Goal: Book appointment/travel/reservation

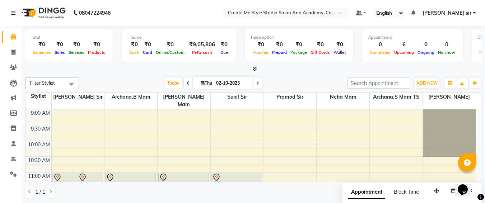
scroll to position [253, 0]
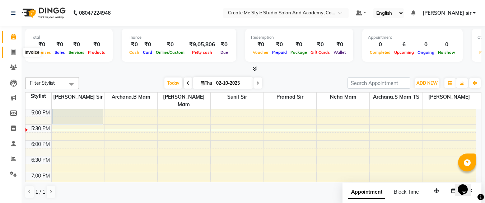
click at [14, 50] on icon at bounding box center [13, 52] width 4 height 5
select select "service"
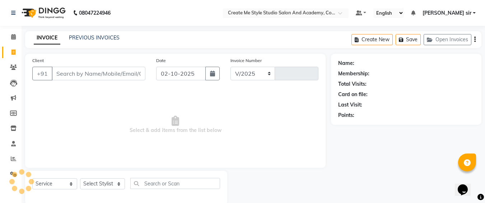
select select "8253"
type input "2130"
click at [198, 73] on input "02-10-2025" at bounding box center [181, 74] width 50 height 14
select select "10"
select select "2025"
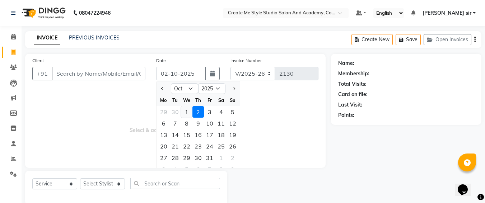
click at [187, 115] on div "1" at bounding box center [186, 111] width 11 height 11
type input "01-10-2025"
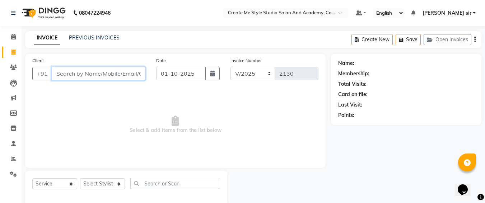
click at [107, 73] on input "Client" at bounding box center [99, 74] width 94 height 14
type input "8962470133"
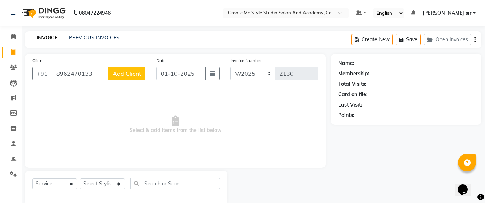
click at [117, 75] on span "Add Client" at bounding box center [127, 73] width 28 height 7
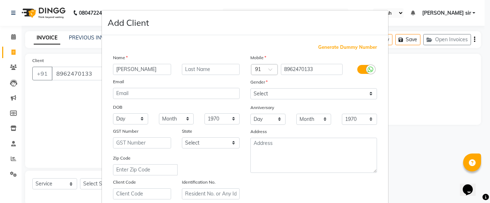
type input "[PERSON_NAME]"
click at [266, 95] on select "Select [DEMOGRAPHIC_DATA] [DEMOGRAPHIC_DATA] Other Prefer Not To Say" at bounding box center [314, 93] width 127 height 11
select select "[DEMOGRAPHIC_DATA]"
click at [251, 88] on select "Select [DEMOGRAPHIC_DATA] [DEMOGRAPHIC_DATA] Other Prefer Not To Say" at bounding box center [314, 93] width 127 height 11
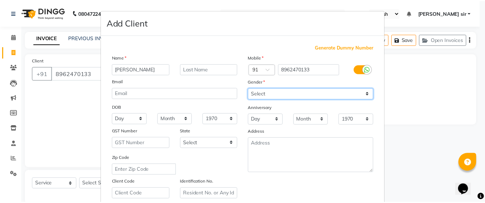
scroll to position [128, 0]
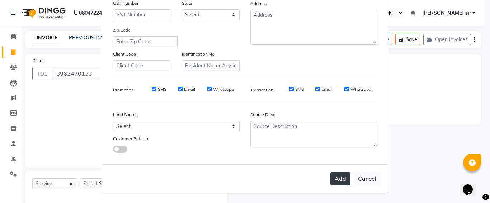
click at [337, 178] on button "Add" at bounding box center [341, 178] width 20 height 13
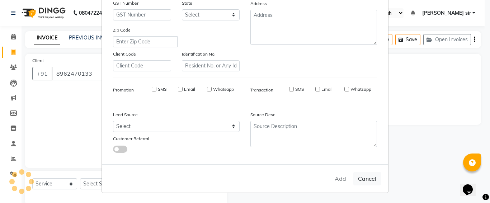
select select
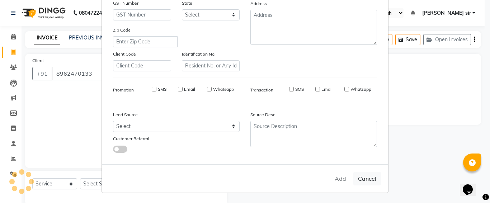
select select
checkbox input "false"
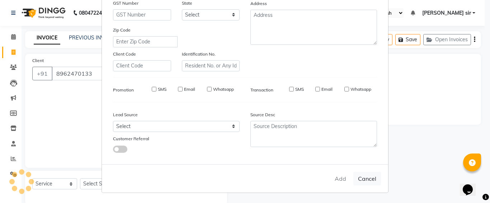
checkbox input "false"
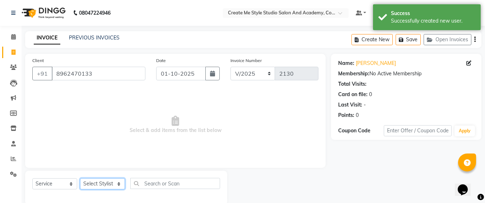
click at [104, 180] on select "Select Stylist [PERSON_NAME] sir Archana.B mam Archana.S mam TS [PERSON_NAME] m…" at bounding box center [102, 183] width 45 height 11
select select "79116"
click at [80, 178] on select "Select Stylist [PERSON_NAME] sir Archana.B mam Archana.S mam TS [PERSON_NAME] m…" at bounding box center [102, 183] width 45 height 11
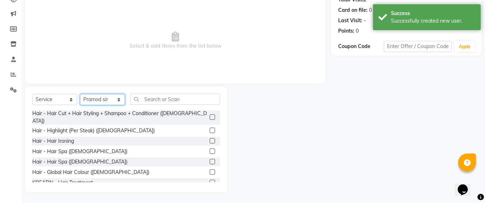
scroll to position [28, 0]
click at [210, 159] on label at bounding box center [212, 161] width 5 height 5
click at [210, 159] on input "checkbox" at bounding box center [212, 161] width 5 height 5
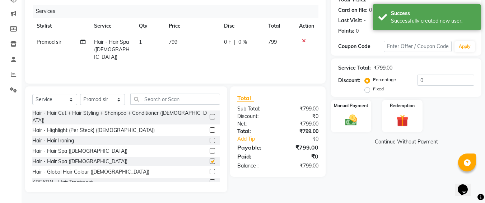
checkbox input "false"
click at [179, 43] on td "799" at bounding box center [191, 49] width 55 height 31
select select "79116"
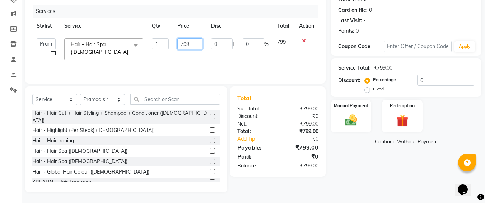
click at [194, 45] on input "799" at bounding box center [189, 43] width 25 height 11
type input "7"
type input "1500"
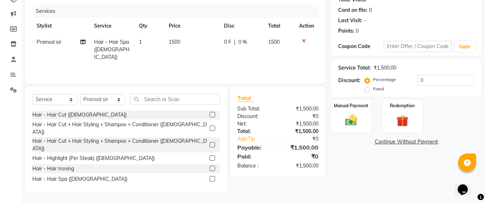
click at [210, 142] on label at bounding box center [212, 144] width 5 height 5
click at [210, 143] on input "checkbox" at bounding box center [212, 145] width 5 height 5
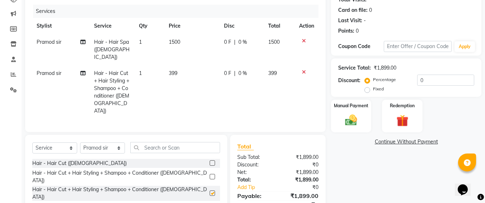
checkbox input "false"
click at [181, 65] on td "399" at bounding box center [191, 92] width 55 height 54
select select "79116"
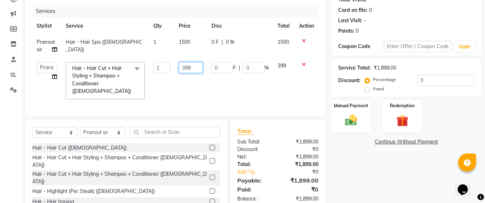
click at [194, 67] on input "399" at bounding box center [191, 67] width 24 height 11
type input "3"
type input "150"
click at [357, 116] on img at bounding box center [351, 120] width 20 height 14
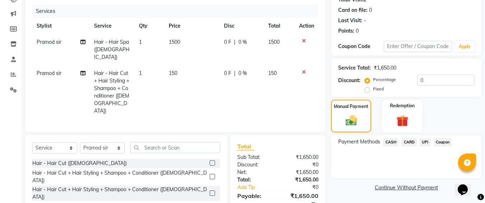
click at [427, 144] on span "UPI" at bounding box center [425, 142] width 11 height 8
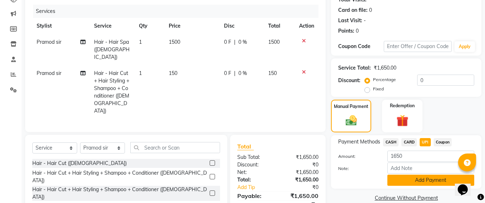
click at [414, 181] on button "Add Payment" at bounding box center [430, 180] width 87 height 11
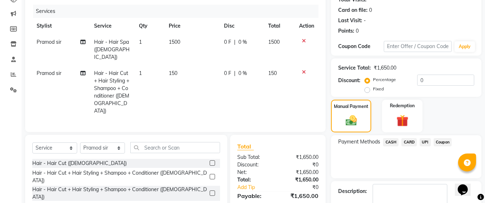
scroll to position [126, 0]
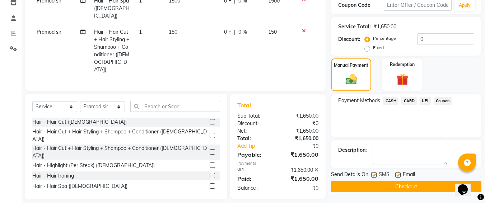
click at [374, 177] on label at bounding box center [373, 174] width 5 height 5
click at [374, 177] on input "checkbox" at bounding box center [373, 175] width 5 height 5
checkbox input "false"
click at [372, 186] on button "Checkout" at bounding box center [406, 186] width 150 height 11
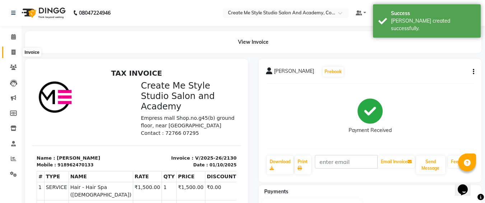
click at [13, 52] on icon at bounding box center [13, 52] width 4 height 5
select select "service"
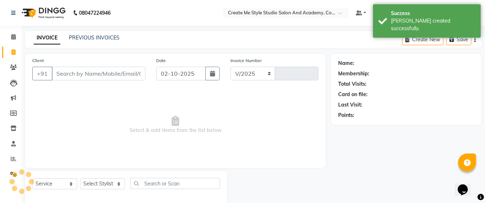
scroll to position [13, 0]
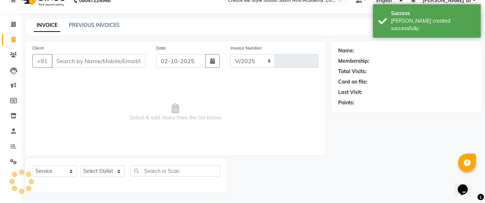
select select "8253"
type input "2131"
click at [199, 61] on input "02-10-2025" at bounding box center [181, 61] width 50 height 14
select select "10"
select select "2025"
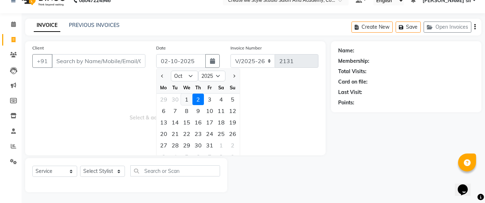
click at [187, 97] on div "1" at bounding box center [186, 99] width 11 height 11
type input "01-10-2025"
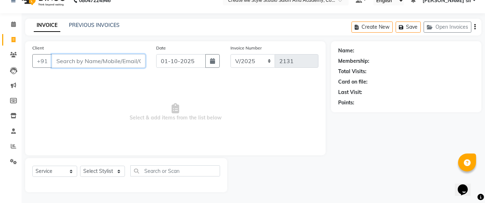
click at [134, 62] on input "Client" at bounding box center [99, 61] width 94 height 14
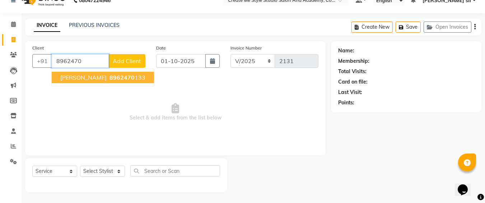
click at [108, 82] on button "[PERSON_NAME] 8962470 133" at bounding box center [103, 77] width 102 height 11
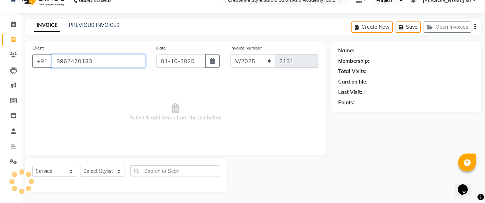
type input "8962470133"
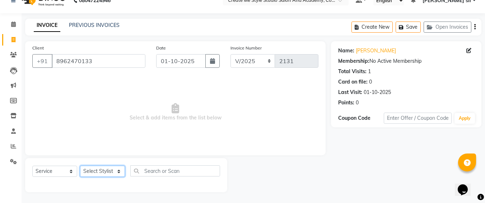
click at [110, 172] on select "Select Stylist [PERSON_NAME] sir Archana.B mam Archana.S mam TS [PERSON_NAME] m…" at bounding box center [102, 171] width 45 height 11
select select "79114"
click at [80, 166] on select "Select Stylist [PERSON_NAME] sir Archana.B mam Archana.S mam TS [PERSON_NAME] m…" at bounding box center [102, 171] width 45 height 11
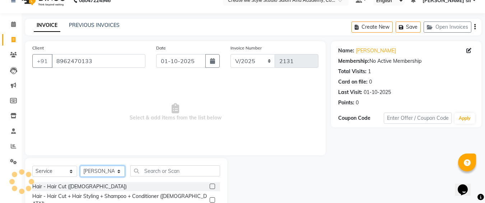
scroll to position [83, 0]
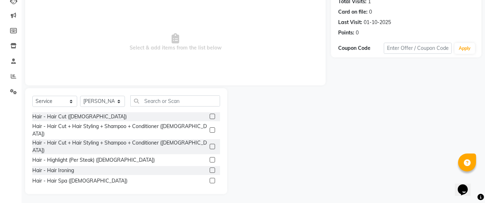
click at [210, 188] on label at bounding box center [212, 190] width 5 height 5
click at [210, 189] on input "checkbox" at bounding box center [212, 191] width 5 height 5
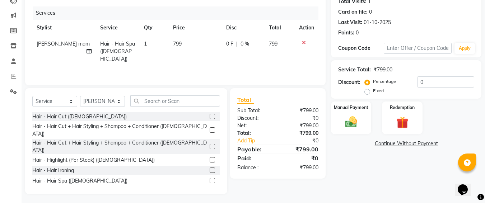
checkbox input "false"
click at [181, 41] on td "799" at bounding box center [195, 51] width 53 height 31
select select "79114"
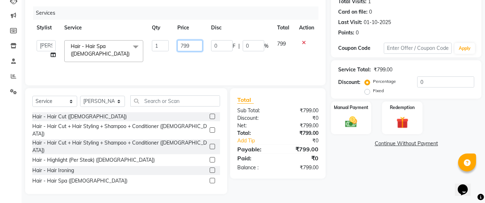
click at [192, 46] on input "799" at bounding box center [189, 45] width 25 height 11
type input "7"
type input "1500"
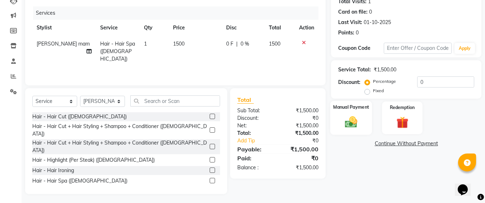
click at [346, 120] on img at bounding box center [351, 122] width 20 height 14
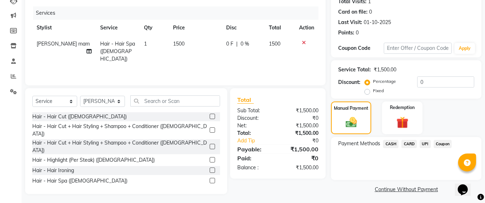
click at [425, 145] on span "UPI" at bounding box center [425, 144] width 11 height 8
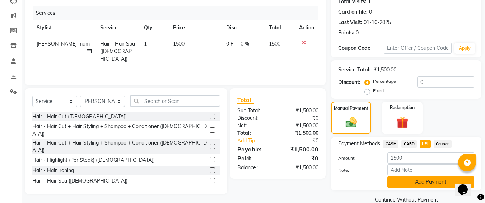
click at [412, 183] on button "Add Payment" at bounding box center [430, 182] width 87 height 11
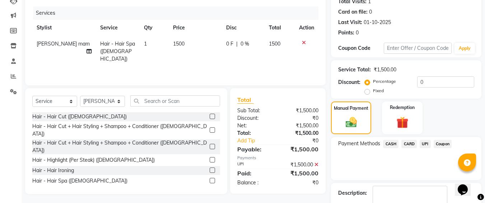
scroll to position [126, 0]
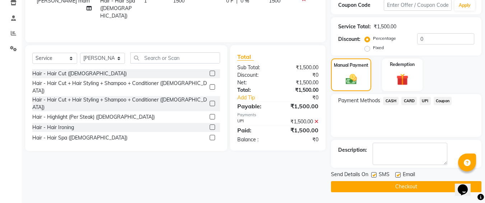
click at [374, 176] on label at bounding box center [373, 174] width 5 height 5
click at [374, 176] on input "checkbox" at bounding box center [373, 175] width 5 height 5
checkbox input "false"
click at [369, 187] on button "Checkout" at bounding box center [406, 186] width 150 height 11
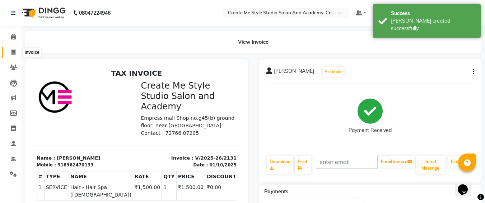
click at [16, 52] on span at bounding box center [13, 52] width 13 height 8
select select "service"
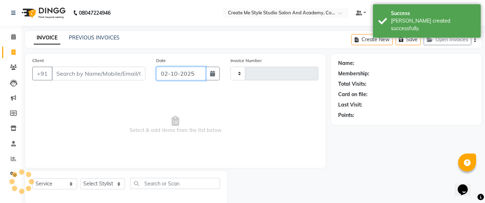
type input "2132"
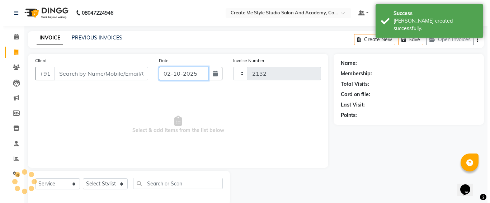
scroll to position [13, 0]
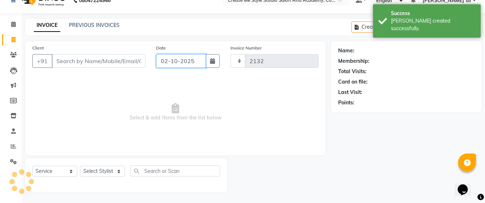
select select "8253"
click at [199, 62] on input "02-10-2025" at bounding box center [181, 61] width 50 height 14
select select "10"
select select "2025"
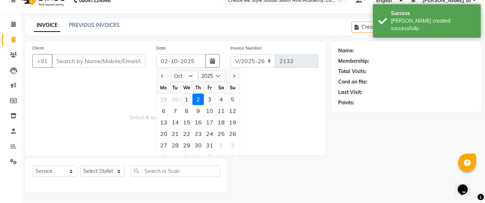
click at [185, 99] on div "1" at bounding box center [186, 99] width 11 height 11
type input "01-10-2025"
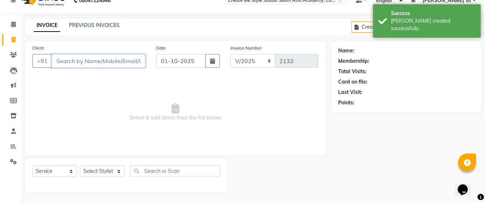
click at [109, 61] on input "Client" at bounding box center [99, 61] width 94 height 14
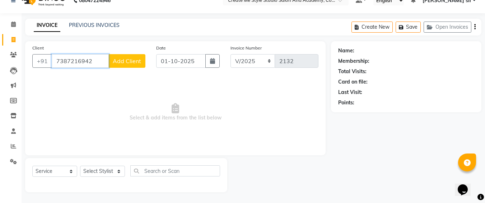
type input "7387216942"
click at [121, 64] on span "Add Client" at bounding box center [127, 60] width 28 height 7
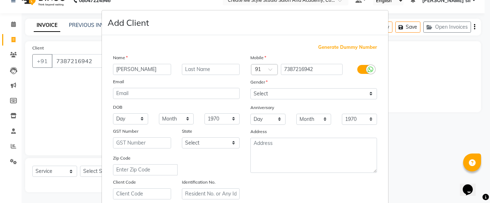
type input "[PERSON_NAME]"
click at [306, 90] on select "Select [DEMOGRAPHIC_DATA] [DEMOGRAPHIC_DATA] Other Prefer Not To Say" at bounding box center [314, 93] width 127 height 11
select select "[DEMOGRAPHIC_DATA]"
click at [251, 88] on select "Select [DEMOGRAPHIC_DATA] [DEMOGRAPHIC_DATA] Other Prefer Not To Say" at bounding box center [314, 93] width 127 height 11
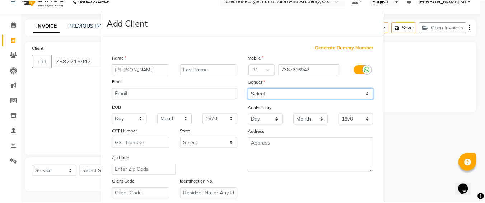
scroll to position [128, 0]
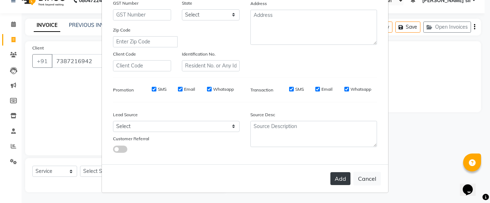
click at [334, 176] on button "Add" at bounding box center [341, 178] width 20 height 13
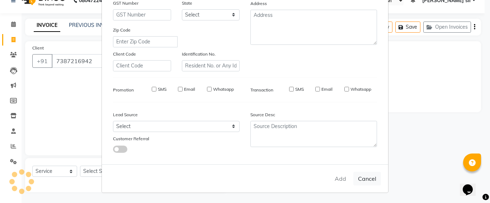
select select
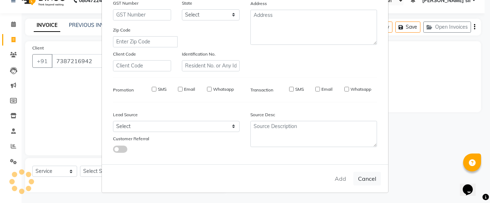
select select
checkbox input "false"
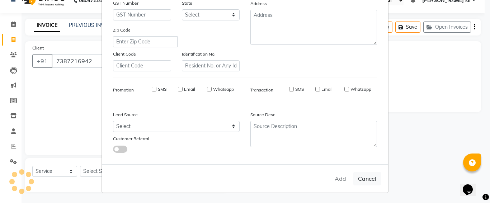
checkbox input "false"
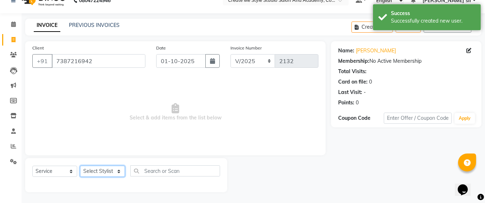
click at [88, 170] on select "Select Stylist [PERSON_NAME] sir Archana.B mam Archana.S mam TS [PERSON_NAME] m…" at bounding box center [102, 171] width 45 height 11
select select "79115"
click at [80, 166] on select "Select Stylist [PERSON_NAME] sir Archana.B mam Archana.S mam TS [PERSON_NAME] m…" at bounding box center [102, 171] width 45 height 11
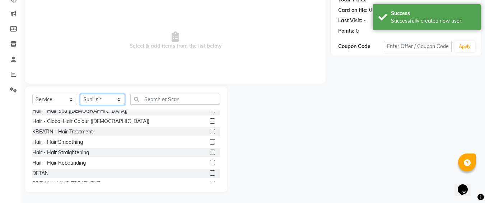
scroll to position [79, 0]
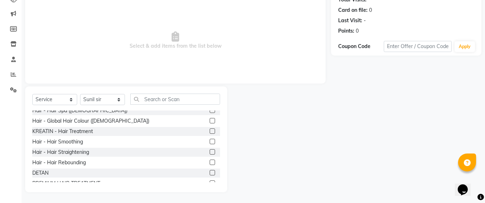
click at [210, 149] on label at bounding box center [212, 151] width 5 height 5
click at [210, 150] on input "checkbox" at bounding box center [212, 152] width 5 height 5
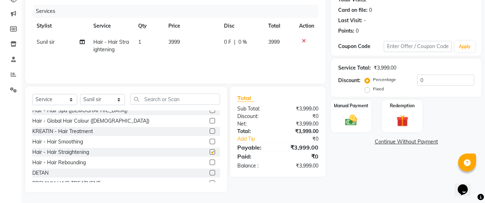
checkbox input "false"
click at [185, 42] on td "3999" at bounding box center [192, 46] width 56 height 24
select select "79115"
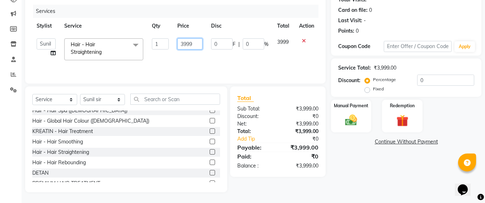
click at [194, 44] on input "3999" at bounding box center [189, 43] width 25 height 11
type input "3"
type input "4000"
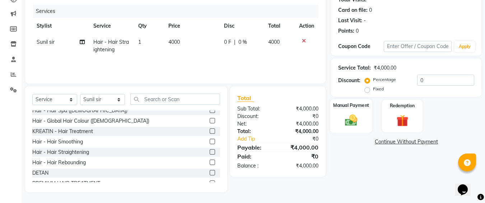
click at [354, 111] on div "Manual Payment" at bounding box center [351, 116] width 42 height 34
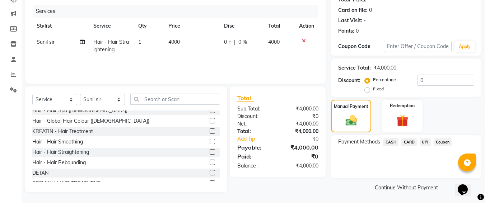
click at [425, 144] on span "UPI" at bounding box center [425, 142] width 11 height 8
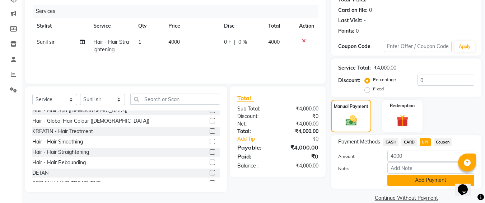
click at [404, 180] on button "Add Payment" at bounding box center [430, 180] width 87 height 11
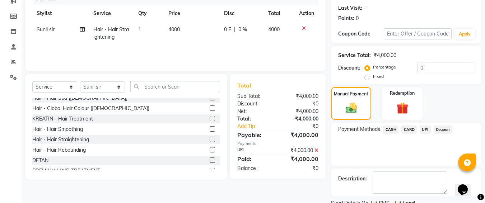
scroll to position [126, 0]
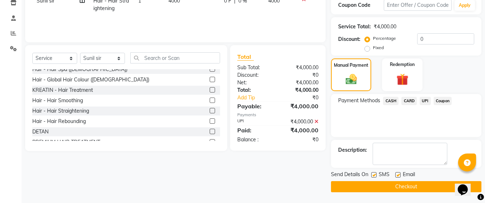
click at [376, 173] on label at bounding box center [373, 174] width 5 height 5
click at [376, 173] on input "checkbox" at bounding box center [373, 175] width 5 height 5
checkbox input "false"
click at [371, 183] on button "Checkout" at bounding box center [406, 186] width 150 height 11
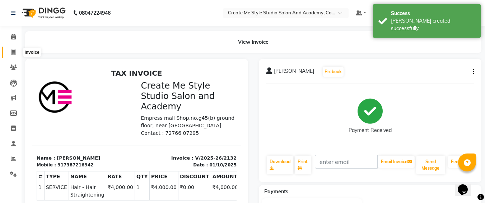
click at [12, 51] on icon at bounding box center [13, 52] width 4 height 5
select select "service"
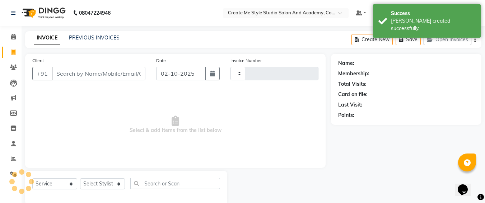
type input "2133"
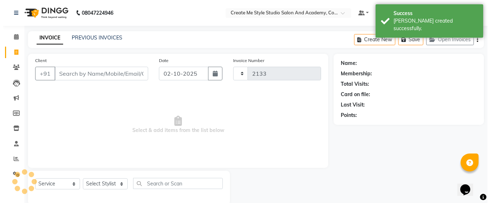
scroll to position [13, 0]
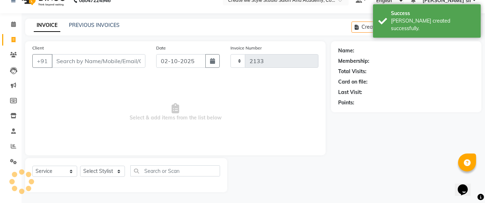
select select "8253"
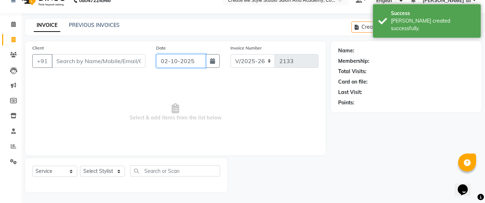
click at [196, 58] on input "02-10-2025" at bounding box center [181, 61] width 50 height 14
select select "10"
select select "2025"
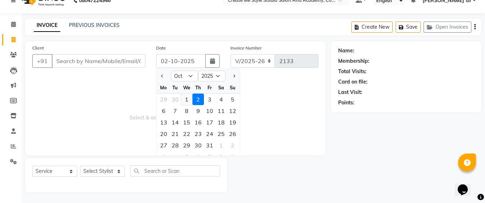
click at [186, 99] on div "1" at bounding box center [186, 99] width 11 height 11
type input "01-10-2025"
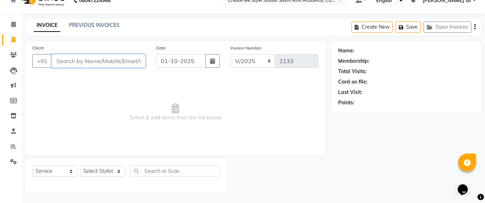
click at [102, 62] on input "Client" at bounding box center [99, 61] width 94 height 14
type input "8446132878"
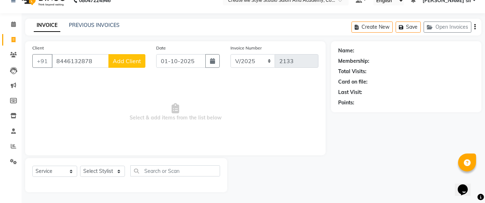
click at [132, 63] on span "Add Client" at bounding box center [127, 60] width 28 height 7
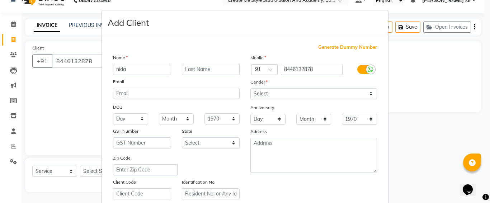
type input "nida"
drag, startPoint x: 303, startPoint y: 90, endPoint x: 286, endPoint y: 126, distance: 39.5
click at [286, 126] on div "Mobile Country Code × 91 8446132878 Gender Select [DEMOGRAPHIC_DATA] [DEMOGRAPH…" at bounding box center [314, 127] width 138 height 146
select select "[DEMOGRAPHIC_DATA]"
click at [251, 88] on select "Select [DEMOGRAPHIC_DATA] [DEMOGRAPHIC_DATA] Other Prefer Not To Say" at bounding box center [314, 93] width 127 height 11
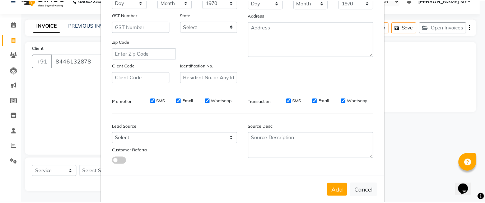
scroll to position [128, 0]
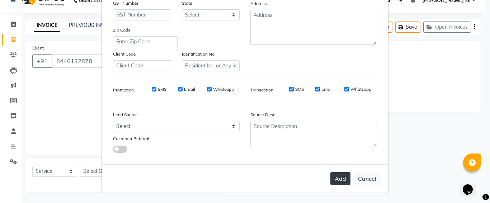
click at [331, 179] on button "Add" at bounding box center [341, 178] width 20 height 13
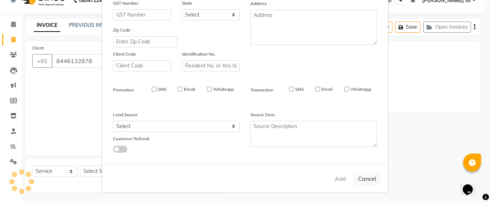
select select
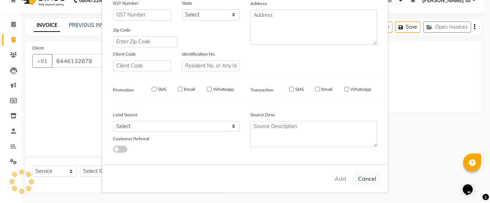
select select
checkbox input "false"
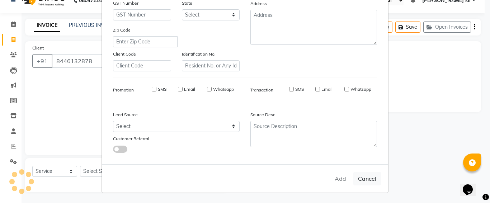
checkbox input "false"
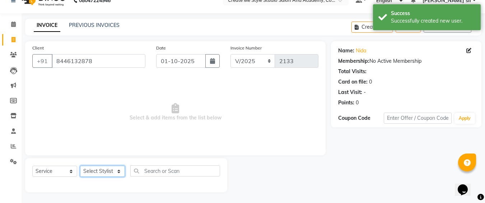
click at [102, 172] on select "Select Stylist [PERSON_NAME] sir Archana.B mam Archana.S mam TS [PERSON_NAME] m…" at bounding box center [102, 171] width 45 height 11
click at [80, 166] on select "Select Stylist [PERSON_NAME] sir Archana.B mam Archana.S mam TS [PERSON_NAME] m…" at bounding box center [102, 171] width 45 height 11
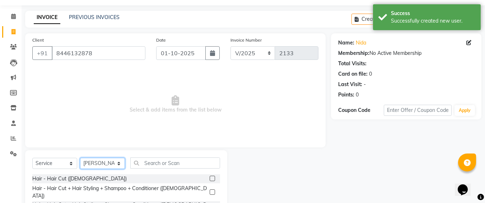
scroll to position [84, 0]
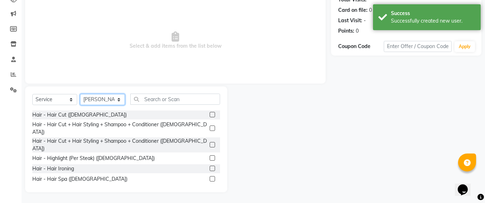
click at [107, 100] on select "Select Stylist [PERSON_NAME] sir Archana.B mam Archana.S mam TS [PERSON_NAME] m…" at bounding box center [102, 99] width 45 height 11
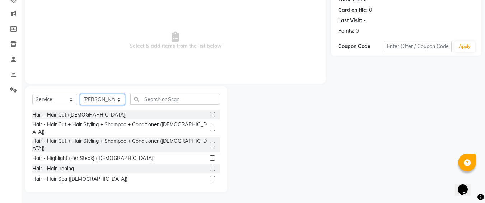
select select "79116"
click at [80, 94] on select "Select Stylist [PERSON_NAME] sir Archana.B mam Archana.S mam TS [PERSON_NAME] m…" at bounding box center [102, 99] width 45 height 11
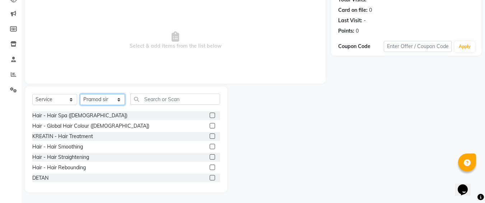
scroll to position [74, 0]
click at [210, 144] on label at bounding box center [212, 146] width 5 height 5
click at [210, 144] on input "checkbox" at bounding box center [212, 146] width 5 height 5
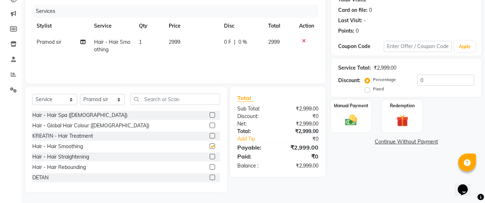
checkbox input "false"
click at [173, 50] on td "2999" at bounding box center [191, 46] width 55 height 24
select select "79116"
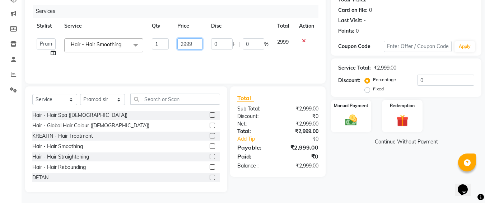
click at [195, 47] on input "2999" at bounding box center [189, 43] width 25 height 11
type input "2400"
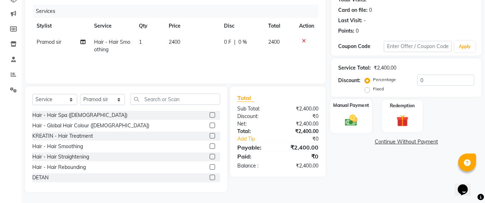
click at [353, 112] on div "Manual Payment" at bounding box center [351, 116] width 42 height 34
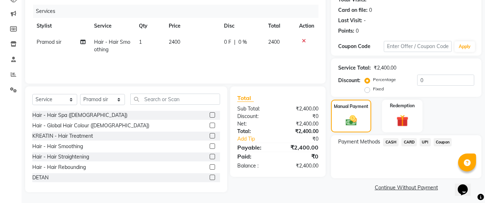
click at [392, 144] on span "CASH" at bounding box center [390, 142] width 15 height 8
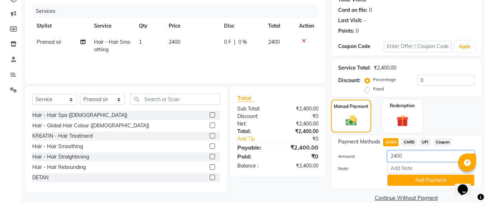
click at [393, 155] on input "2400" at bounding box center [430, 156] width 87 height 11
type input "400"
click at [415, 180] on button "Add Payment" at bounding box center [430, 180] width 87 height 11
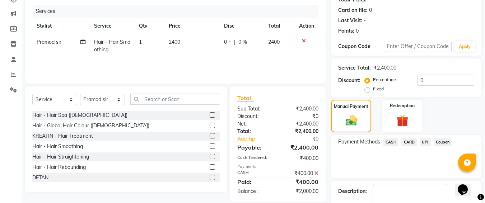
click at [390, 142] on span "CASH" at bounding box center [390, 142] width 15 height 8
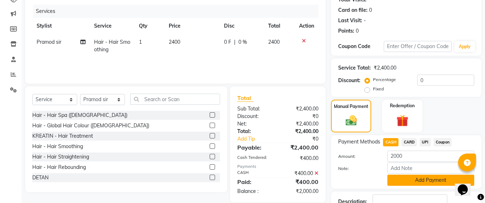
click at [405, 181] on button "Add Payment" at bounding box center [430, 180] width 87 height 11
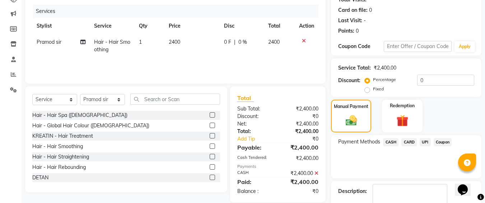
scroll to position [126, 0]
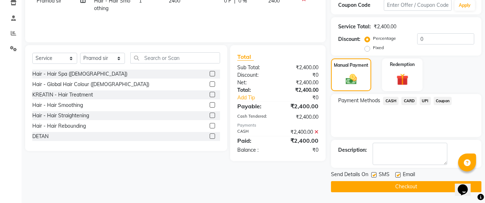
click at [374, 174] on label at bounding box center [373, 174] width 5 height 5
click at [374, 174] on input "checkbox" at bounding box center [373, 175] width 5 height 5
checkbox input "false"
click at [370, 185] on button "Checkout" at bounding box center [406, 186] width 150 height 11
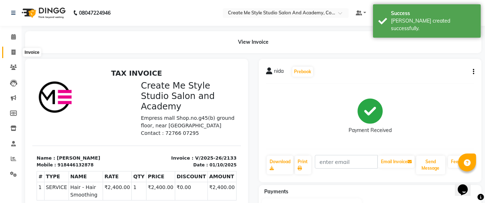
click at [14, 49] on span at bounding box center [13, 52] width 13 height 8
select select "service"
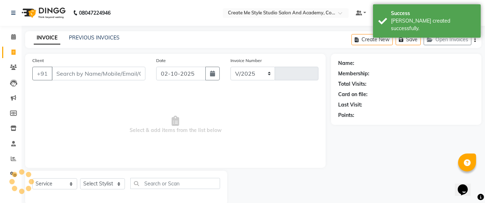
select select "8253"
type input "2134"
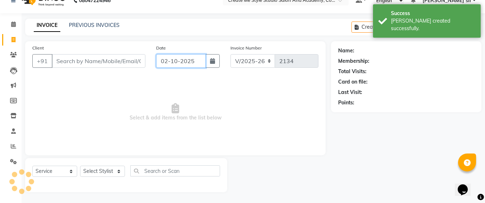
click at [194, 57] on input "02-10-2025" at bounding box center [181, 61] width 50 height 14
select select "10"
select select "2025"
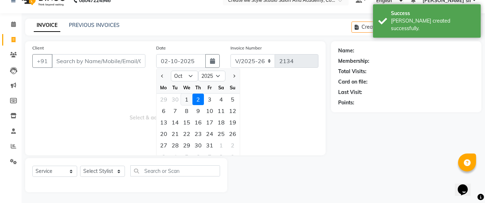
click at [185, 98] on div "1" at bounding box center [186, 99] width 11 height 11
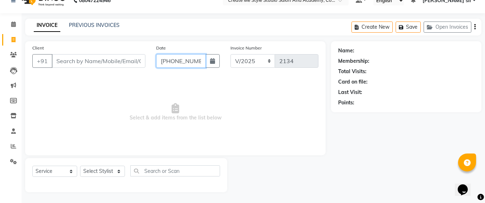
type input "01-10-2025"
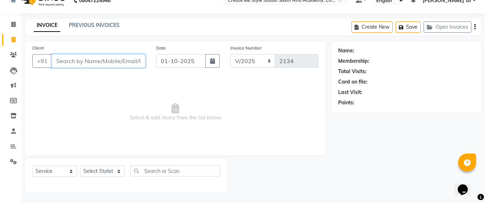
click at [117, 60] on input "Client" at bounding box center [99, 61] width 94 height 14
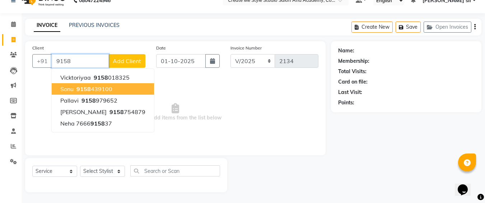
click at [90, 91] on span "9158" at bounding box center [83, 88] width 14 height 7
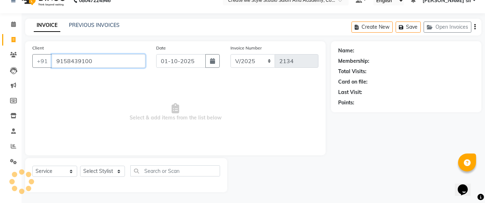
type input "9158439100"
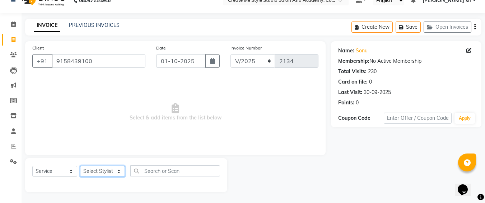
click at [103, 171] on select "Select Stylist [PERSON_NAME] sir Archana.B mam Archana.S mam TS [PERSON_NAME] m…" at bounding box center [102, 171] width 45 height 11
select select "79114"
click at [80, 166] on select "Select Stylist [PERSON_NAME] sir Archana.B mam Archana.S mam TS [PERSON_NAME] m…" at bounding box center [102, 171] width 45 height 11
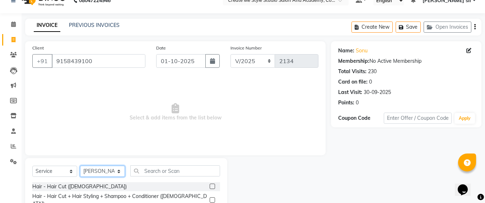
scroll to position [84, 0]
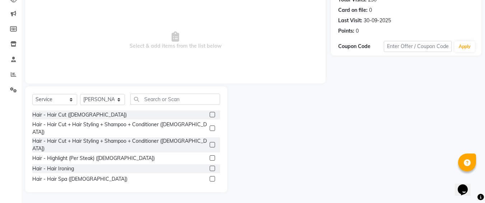
click at [210, 116] on label at bounding box center [212, 114] width 5 height 5
click at [210, 116] on input "checkbox" at bounding box center [212, 115] width 5 height 5
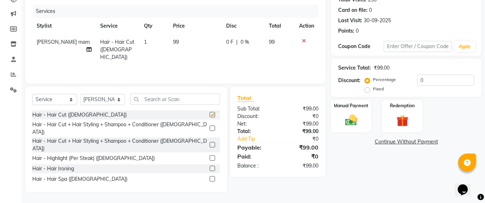
checkbox input "false"
click at [178, 42] on td "99" at bounding box center [195, 49] width 53 height 31
select select "79114"
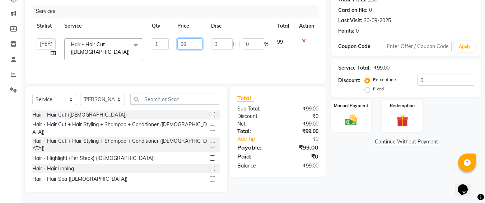
click at [194, 44] on input "99" at bounding box center [189, 43] width 25 height 11
type input "9"
type input "250"
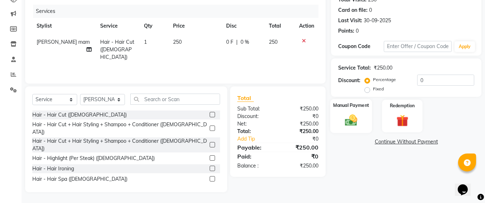
click at [351, 116] on img at bounding box center [351, 120] width 20 height 14
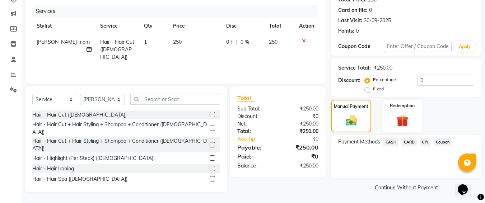
click at [428, 144] on span "UPI" at bounding box center [425, 142] width 11 height 8
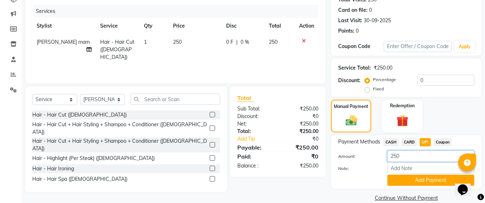
click at [392, 156] on input "250" at bounding box center [430, 156] width 87 height 11
type input "150"
click at [401, 179] on button "Add Payment" at bounding box center [430, 180] width 87 height 11
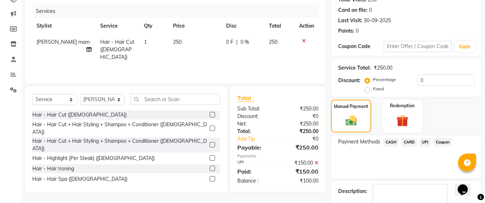
click at [389, 141] on span "CASH" at bounding box center [390, 142] width 15 height 8
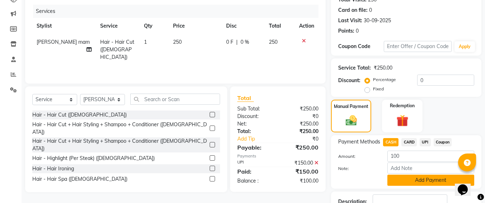
click at [398, 180] on button "Add Payment" at bounding box center [430, 180] width 87 height 11
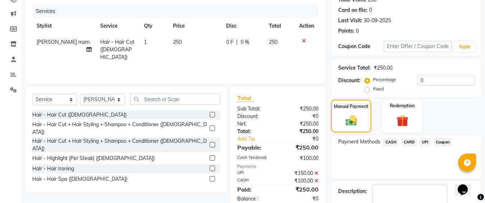
scroll to position [126, 0]
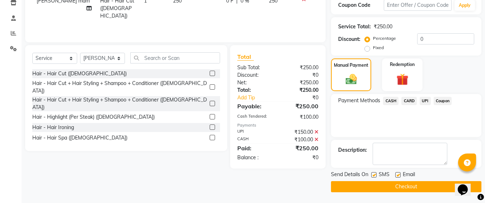
click at [374, 173] on label at bounding box center [373, 174] width 5 height 5
click at [374, 173] on input "checkbox" at bounding box center [373, 175] width 5 height 5
checkbox input "false"
click at [376, 190] on button "Checkout" at bounding box center [406, 186] width 150 height 11
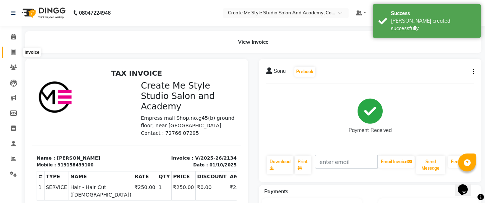
click at [17, 54] on span at bounding box center [13, 52] width 13 height 8
select select "service"
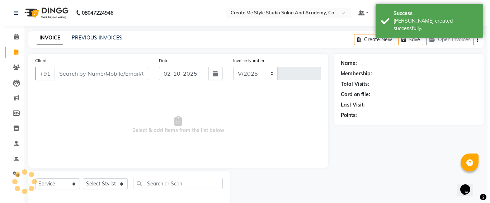
scroll to position [13, 0]
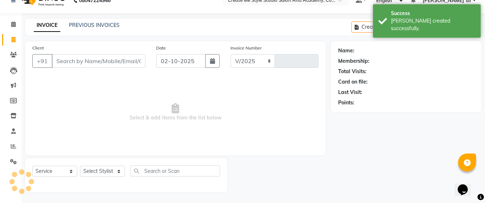
select select "8253"
type input "2135"
click at [202, 63] on input "02-10-2025" at bounding box center [181, 61] width 50 height 14
select select "10"
select select "2025"
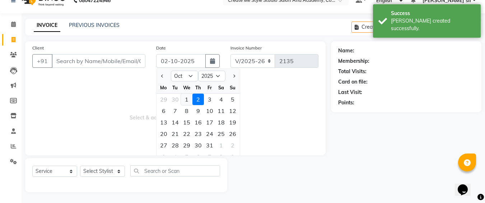
click at [187, 97] on div "1" at bounding box center [186, 99] width 11 height 11
type input "01-10-2025"
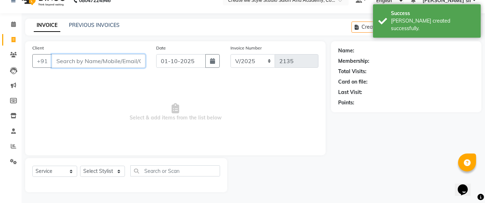
click at [128, 64] on input "Client" at bounding box center [99, 61] width 94 height 14
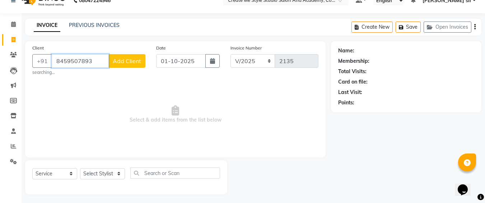
type input "8459507893"
click at [128, 64] on span "Add Client" at bounding box center [127, 60] width 28 height 7
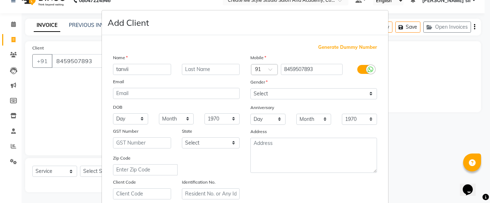
type input "tanvii"
click at [268, 94] on select "Select [DEMOGRAPHIC_DATA] [DEMOGRAPHIC_DATA] Other Prefer Not To Say" at bounding box center [314, 93] width 127 height 11
select select "[DEMOGRAPHIC_DATA]"
click at [251, 88] on select "Select [DEMOGRAPHIC_DATA] [DEMOGRAPHIC_DATA] Other Prefer Not To Say" at bounding box center [314, 93] width 127 height 11
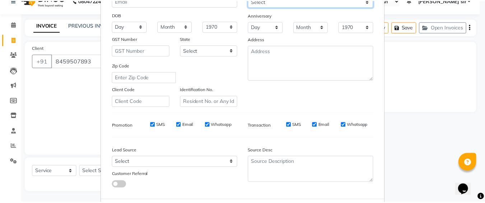
scroll to position [121, 0]
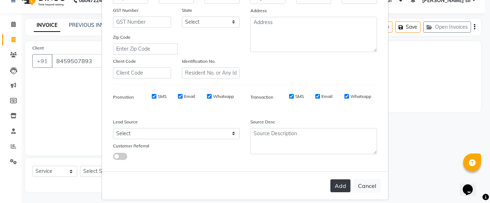
click at [336, 181] on button "Add" at bounding box center [341, 186] width 20 height 13
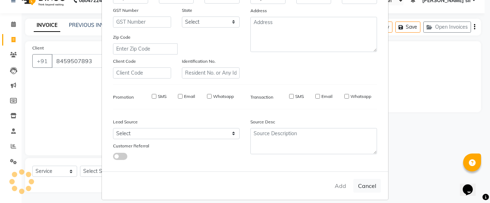
select select
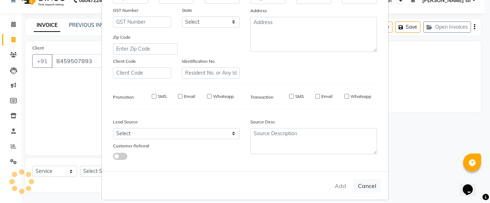
select select
checkbox input "false"
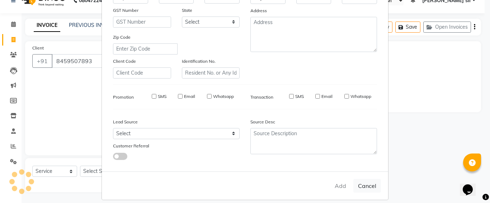
checkbox input "false"
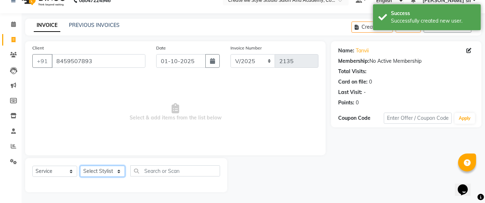
click at [106, 169] on select "Select Stylist [PERSON_NAME] sir Archana.B mam Archana.S mam TS [PERSON_NAME] m…" at bounding box center [102, 171] width 45 height 11
select select "79116"
click at [80, 166] on select "Select Stylist [PERSON_NAME] sir Archana.B mam Archana.S mam TS [PERSON_NAME] m…" at bounding box center [102, 171] width 45 height 11
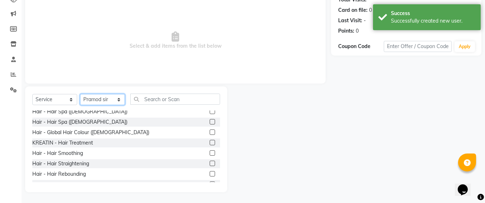
scroll to position [72, 0]
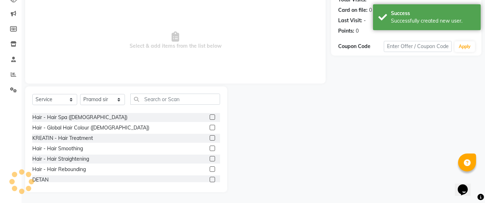
click at [210, 146] on label at bounding box center [212, 148] width 5 height 5
click at [210, 146] on input "checkbox" at bounding box center [212, 148] width 5 height 5
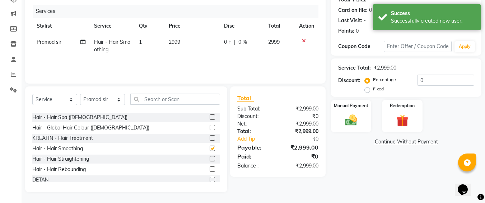
checkbox input "false"
click at [185, 41] on td "2999" at bounding box center [191, 46] width 55 height 24
select select "79116"
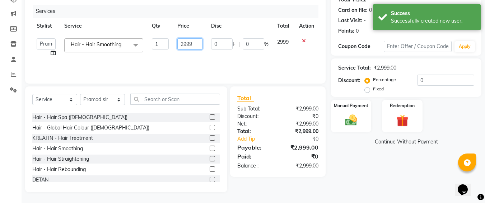
click at [197, 45] on input "2999" at bounding box center [189, 43] width 25 height 11
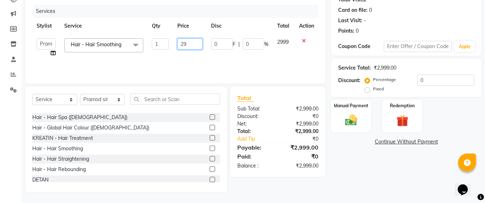
type input "2"
type input "3500"
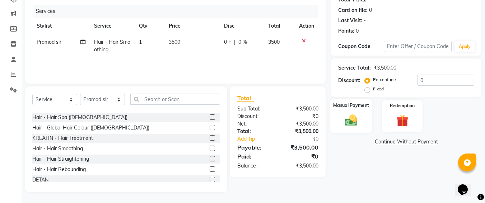
click at [339, 111] on div "Manual Payment" at bounding box center [351, 116] width 42 height 34
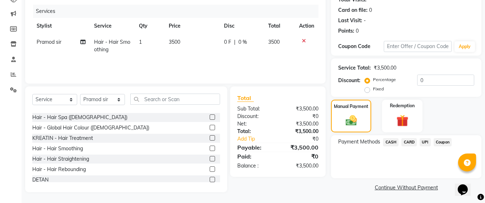
click at [394, 144] on span "CASH" at bounding box center [390, 142] width 15 height 8
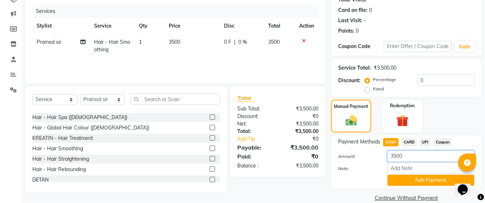
click at [394, 154] on input "3500" at bounding box center [430, 156] width 87 height 11
type input "500"
click at [407, 180] on button "Add Payment" at bounding box center [430, 180] width 87 height 11
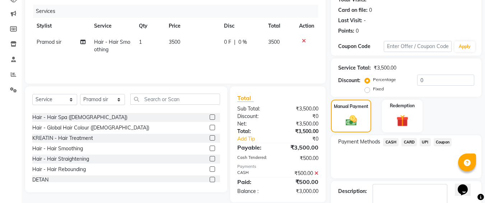
click at [425, 143] on span "UPI" at bounding box center [425, 142] width 11 height 8
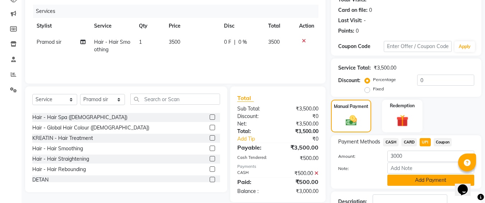
click at [406, 176] on button "Add Payment" at bounding box center [430, 180] width 87 height 11
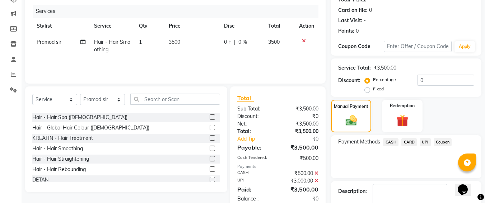
scroll to position [126, 0]
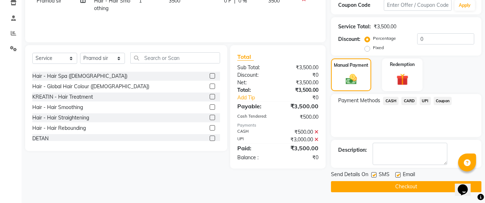
click at [372, 173] on label at bounding box center [373, 174] width 5 height 5
click at [372, 173] on input "checkbox" at bounding box center [373, 175] width 5 height 5
checkbox input "false"
click at [375, 188] on button "Checkout" at bounding box center [406, 186] width 150 height 11
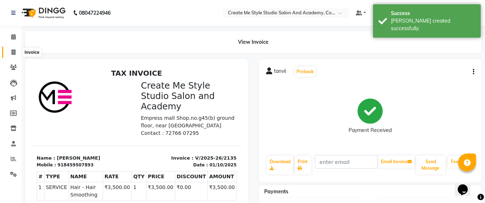
click at [16, 54] on span at bounding box center [13, 52] width 13 height 8
select select "8253"
select select "service"
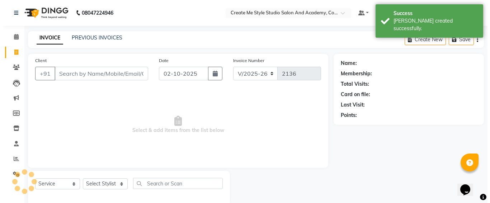
scroll to position [13, 0]
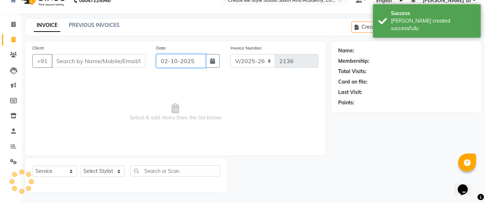
click at [196, 60] on input "02-10-2025" at bounding box center [181, 61] width 50 height 14
select select "10"
select select "2025"
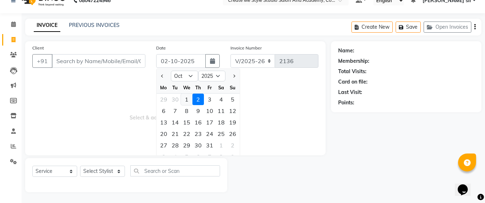
click at [191, 99] on div "1" at bounding box center [186, 99] width 11 height 11
type input "01-10-2025"
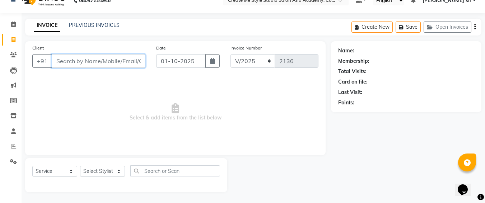
click at [110, 63] on input "Client" at bounding box center [99, 61] width 94 height 14
type input "8208753912"
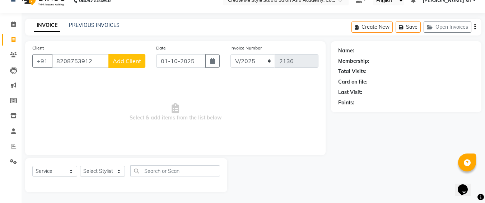
click at [125, 61] on span "Add Client" at bounding box center [127, 60] width 28 height 7
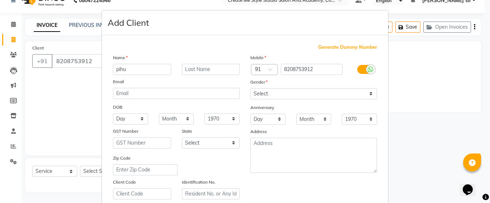
type input "pihu"
click at [302, 92] on select "Select [DEMOGRAPHIC_DATA] [DEMOGRAPHIC_DATA] Other Prefer Not To Say" at bounding box center [314, 93] width 127 height 11
select select "[DEMOGRAPHIC_DATA]"
click at [251, 88] on select "Select [DEMOGRAPHIC_DATA] [DEMOGRAPHIC_DATA] Other Prefer Not To Say" at bounding box center [314, 93] width 127 height 11
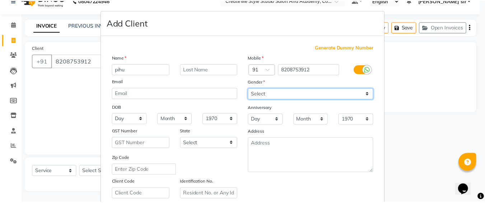
scroll to position [128, 0]
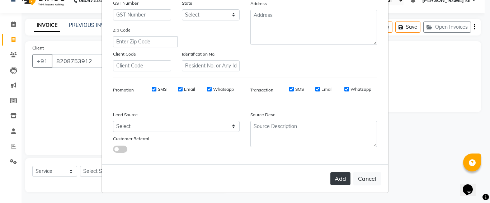
click at [334, 175] on button "Add" at bounding box center [341, 178] width 20 height 13
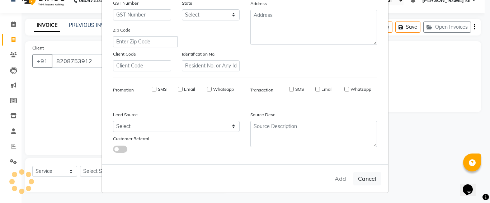
select select
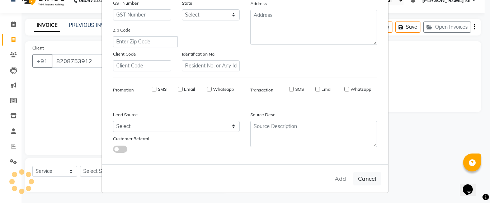
select select
checkbox input "false"
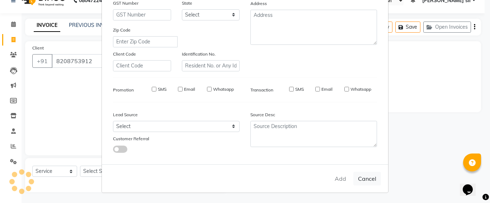
checkbox input "false"
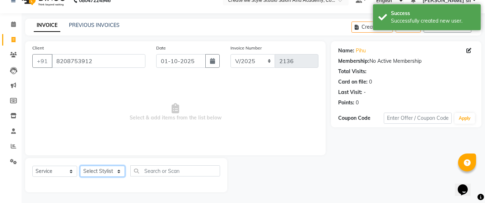
click at [101, 167] on select "Select Stylist [PERSON_NAME] sir Archana.B mam Archana.S mam TS [PERSON_NAME] m…" at bounding box center [102, 171] width 45 height 11
select select "79115"
click at [80, 166] on select "Select Stylist [PERSON_NAME] sir Archana.B mam Archana.S mam TS [PERSON_NAME] m…" at bounding box center [102, 171] width 45 height 11
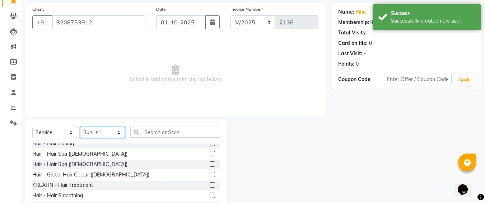
scroll to position [58, 0]
click at [210, 192] on div at bounding box center [215, 196] width 10 height 9
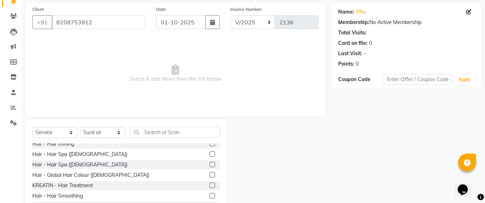
click at [210, 193] on label at bounding box center [212, 195] width 5 height 5
click at [210, 194] on input "checkbox" at bounding box center [212, 196] width 5 height 5
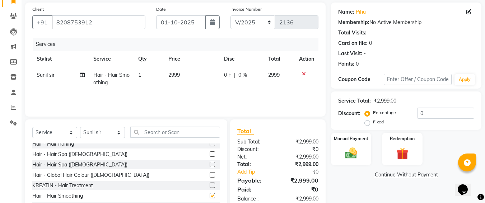
checkbox input "false"
click at [183, 78] on td "2999" at bounding box center [192, 79] width 56 height 24
select select "79115"
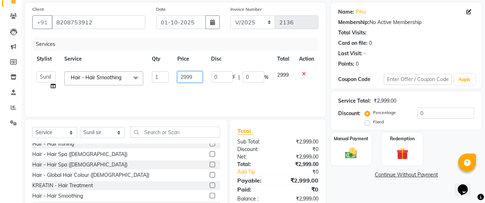
click at [195, 77] on input "2999" at bounding box center [189, 76] width 25 height 11
type input "2"
type input "4000"
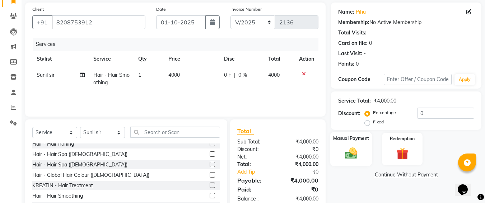
click at [343, 151] on img at bounding box center [351, 153] width 20 height 14
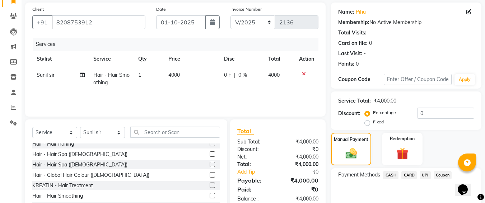
click at [392, 179] on span "CASH" at bounding box center [390, 175] width 15 height 8
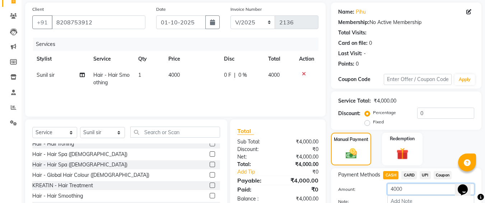
click at [394, 189] on input "4000" at bounding box center [430, 189] width 87 height 11
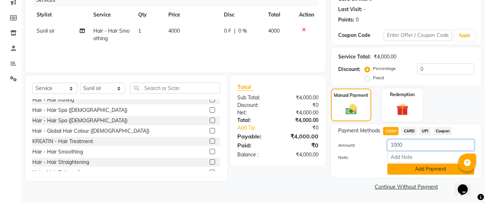
type input "1000"
click at [418, 171] on button "Add Payment" at bounding box center [430, 169] width 87 height 11
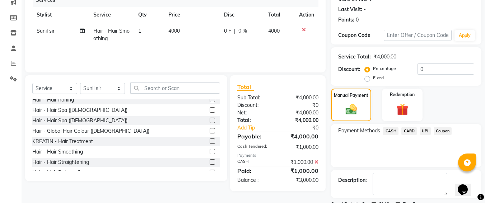
click at [424, 130] on span "UPI" at bounding box center [425, 131] width 11 height 8
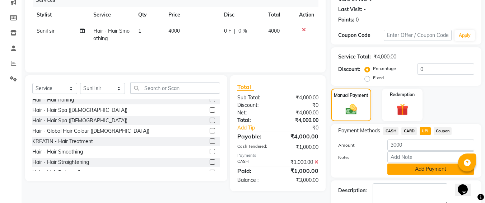
click at [409, 173] on button "Add Payment" at bounding box center [430, 169] width 87 height 11
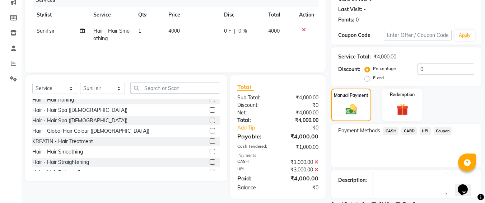
scroll to position [126, 0]
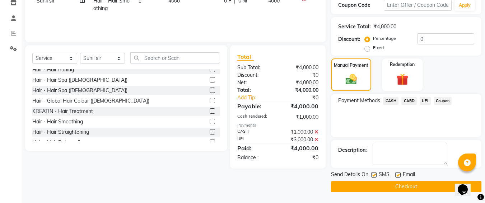
click at [374, 174] on label at bounding box center [373, 174] width 5 height 5
click at [374, 174] on input "checkbox" at bounding box center [373, 175] width 5 height 5
checkbox input "false"
click at [377, 186] on button "Checkout" at bounding box center [406, 186] width 150 height 11
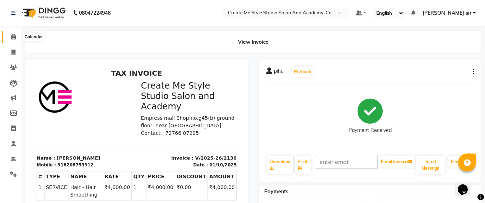
click at [13, 36] on icon at bounding box center [13, 36] width 5 height 5
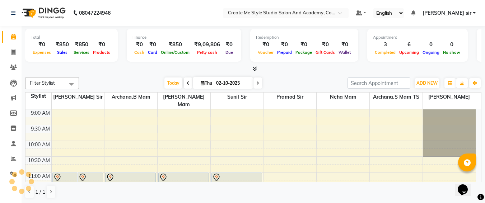
scroll to position [253, 0]
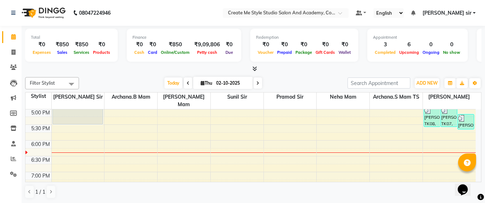
click at [244, 83] on input "02-10-2025" at bounding box center [232, 83] width 36 height 11
select select "10"
select select "2025"
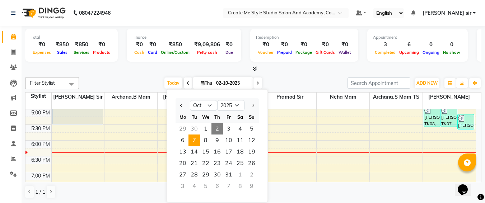
click at [195, 141] on span "7" at bounding box center [193, 140] width 11 height 11
type input "[DATE]"
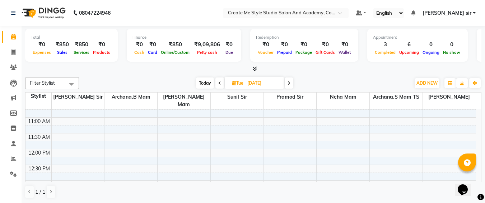
scroll to position [50, 0]
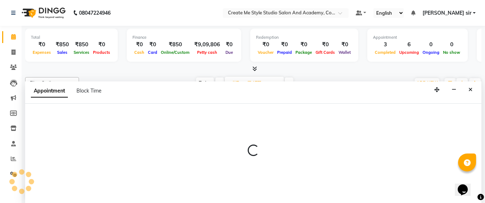
select select "79112"
select select "660"
select select "tentative"
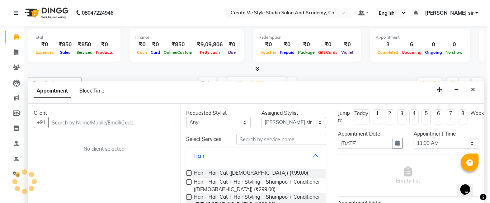
scroll to position [0, 0]
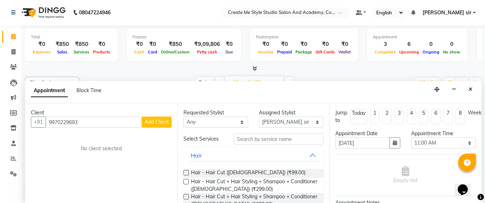
type input "9970229693"
click at [163, 121] on span "Add Client" at bounding box center [157, 122] width 24 height 6
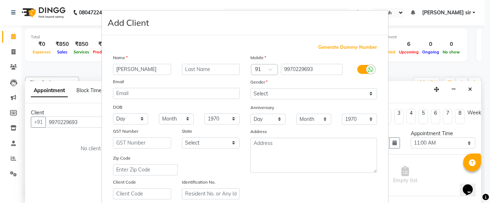
type input "[PERSON_NAME]"
click at [322, 90] on select "Select [DEMOGRAPHIC_DATA] [DEMOGRAPHIC_DATA] Other Prefer Not To Say" at bounding box center [314, 93] width 127 height 11
select select "[DEMOGRAPHIC_DATA]"
click at [251, 88] on select "Select [DEMOGRAPHIC_DATA] [DEMOGRAPHIC_DATA] Other Prefer Not To Say" at bounding box center [314, 93] width 127 height 11
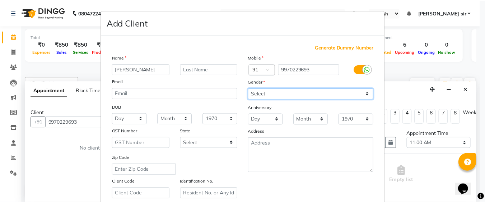
scroll to position [128, 0]
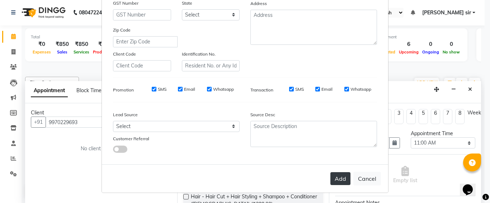
click at [340, 180] on button "Add" at bounding box center [341, 178] width 20 height 13
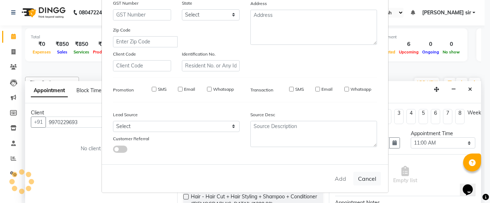
select select
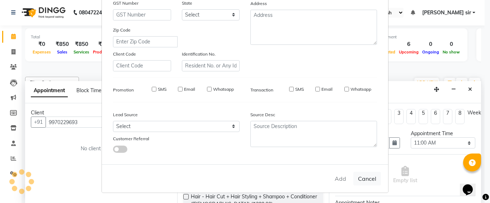
select select
checkbox input "false"
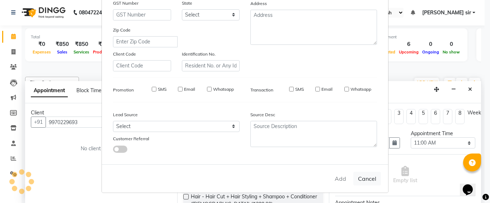
checkbox input "false"
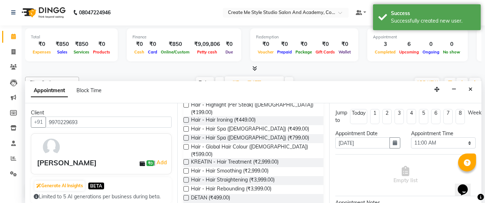
scroll to position [108, 0]
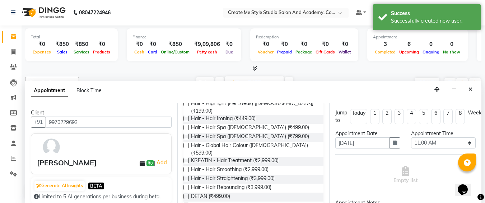
click at [187, 143] on label at bounding box center [185, 145] width 5 height 5
click at [187, 144] on input "checkbox" at bounding box center [185, 146] width 5 height 5
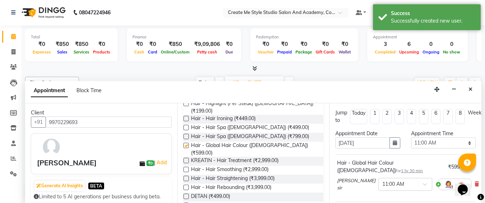
checkbox input "false"
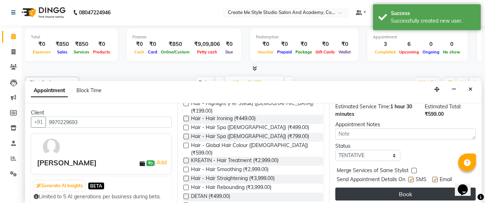
click at [374, 188] on button "Book" at bounding box center [405, 194] width 140 height 13
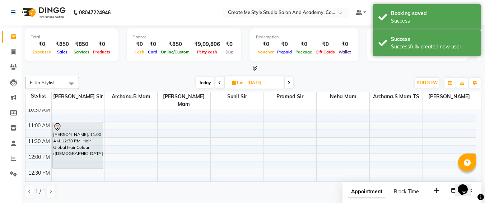
scroll to position [0, 0]
